Goal: Information Seeking & Learning: Find specific fact

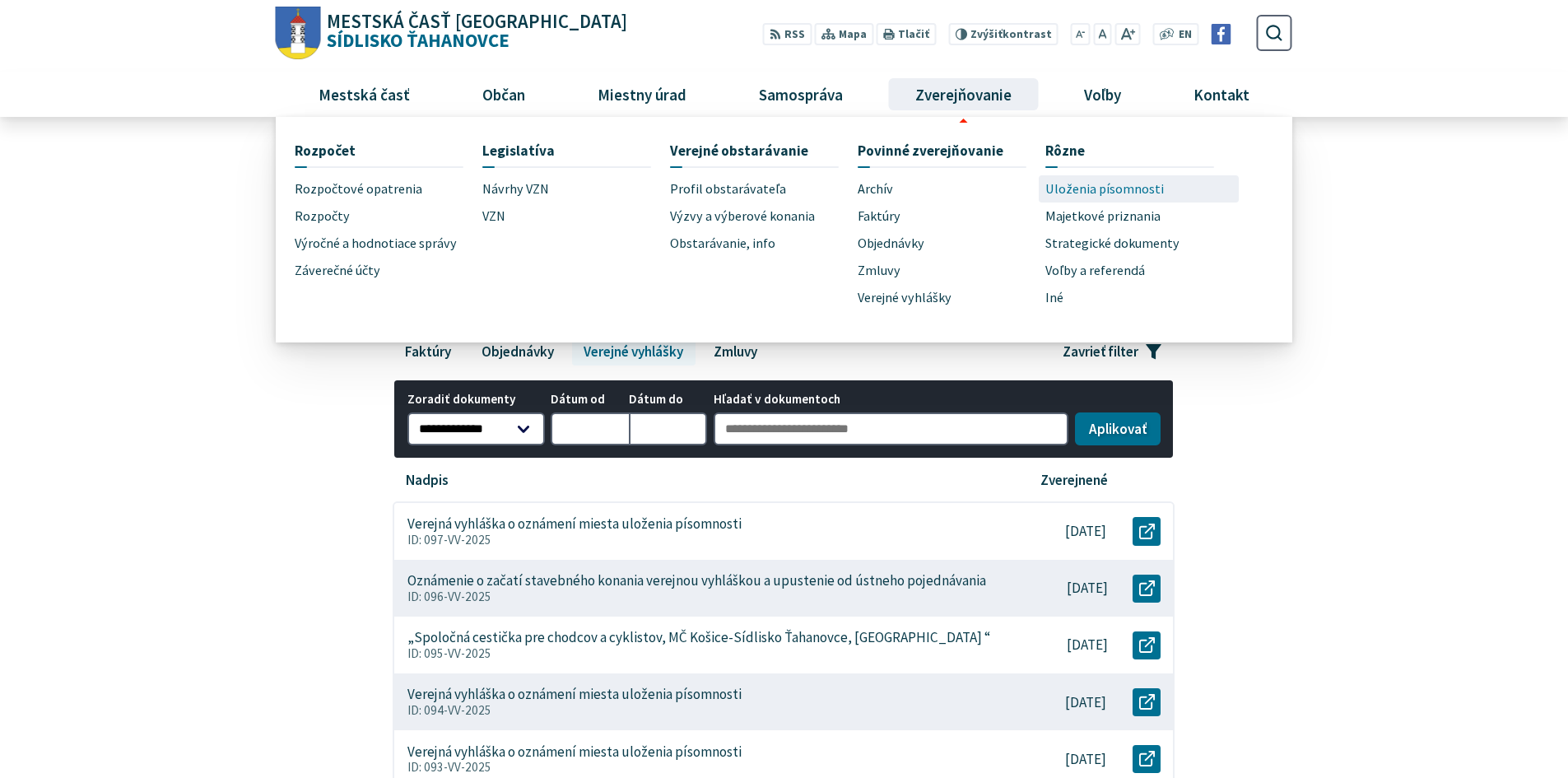
click at [1120, 196] on span "Uloženia písomnosti" at bounding box center [1105, 189] width 119 height 28
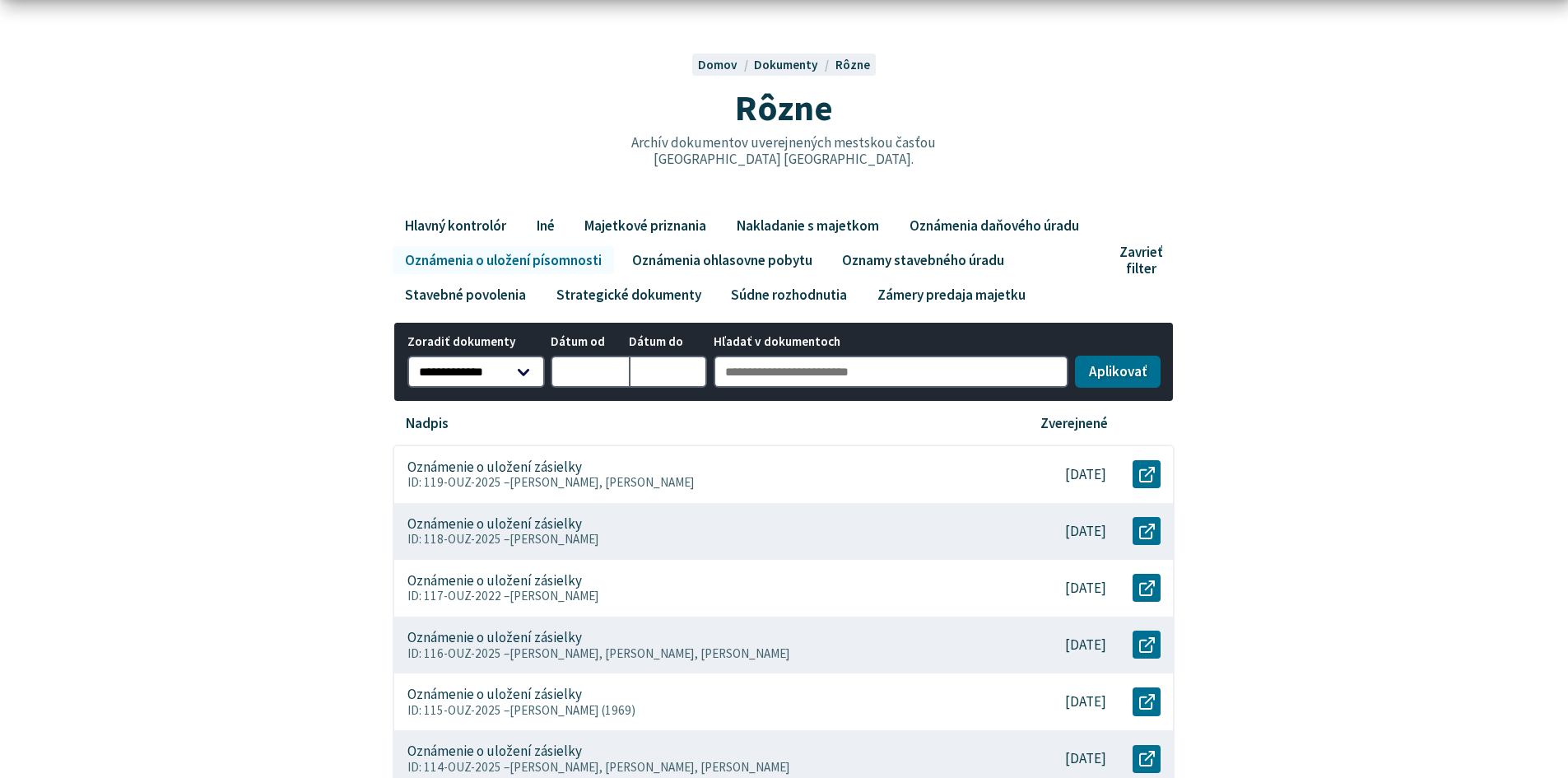
scroll to position [164, 0]
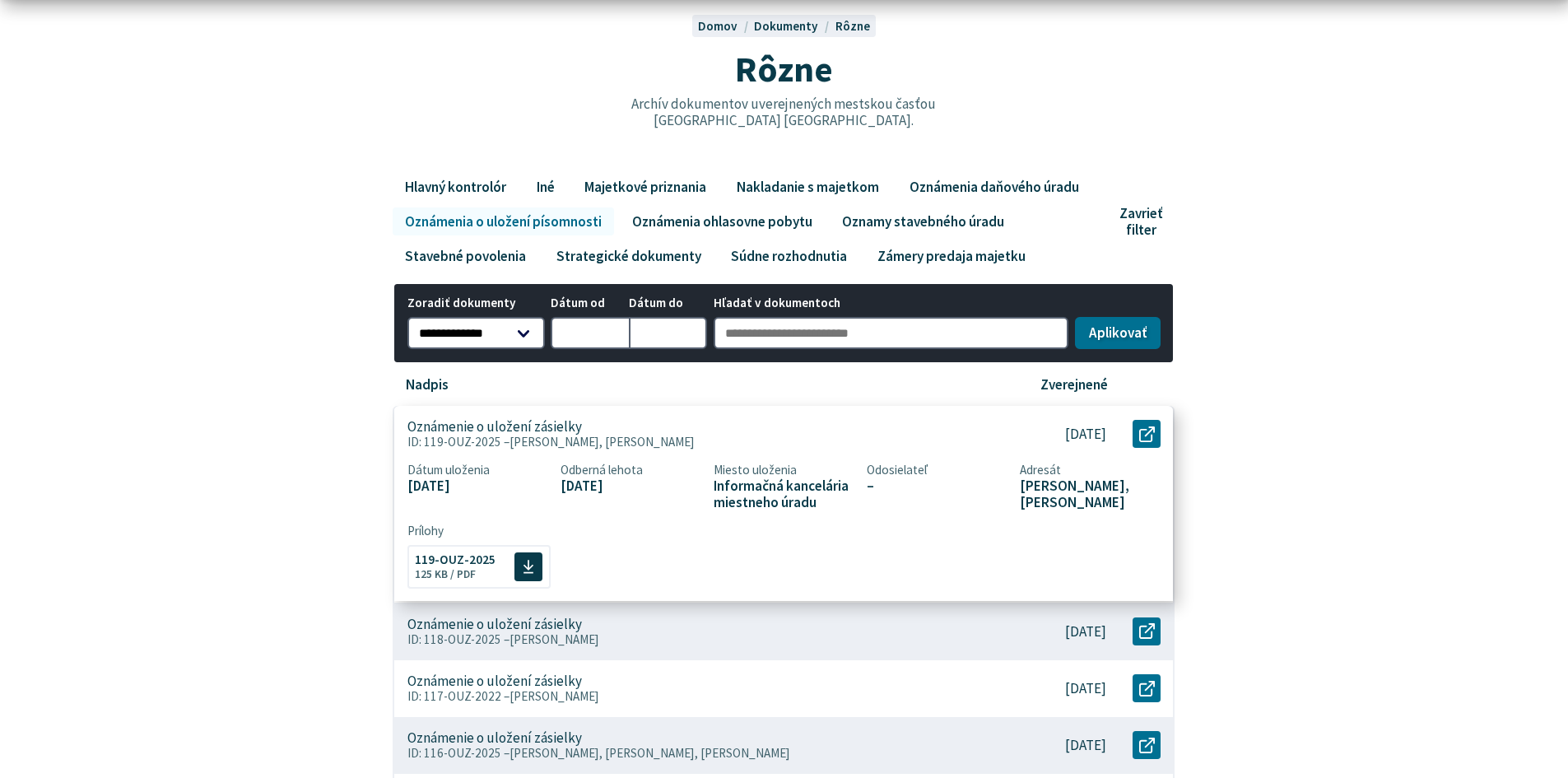
drag, startPoint x: 423, startPoint y: 448, endPoint x: 497, endPoint y: 447, distance: 74.0
click at [497, 447] on p "ID: 119-OUZ-2025 – [PERSON_NAME], [PERSON_NAME]" at bounding box center [698, 441] width 582 height 15
copy p "119-OUZ-2025"
